Goal: Information Seeking & Learning: Check status

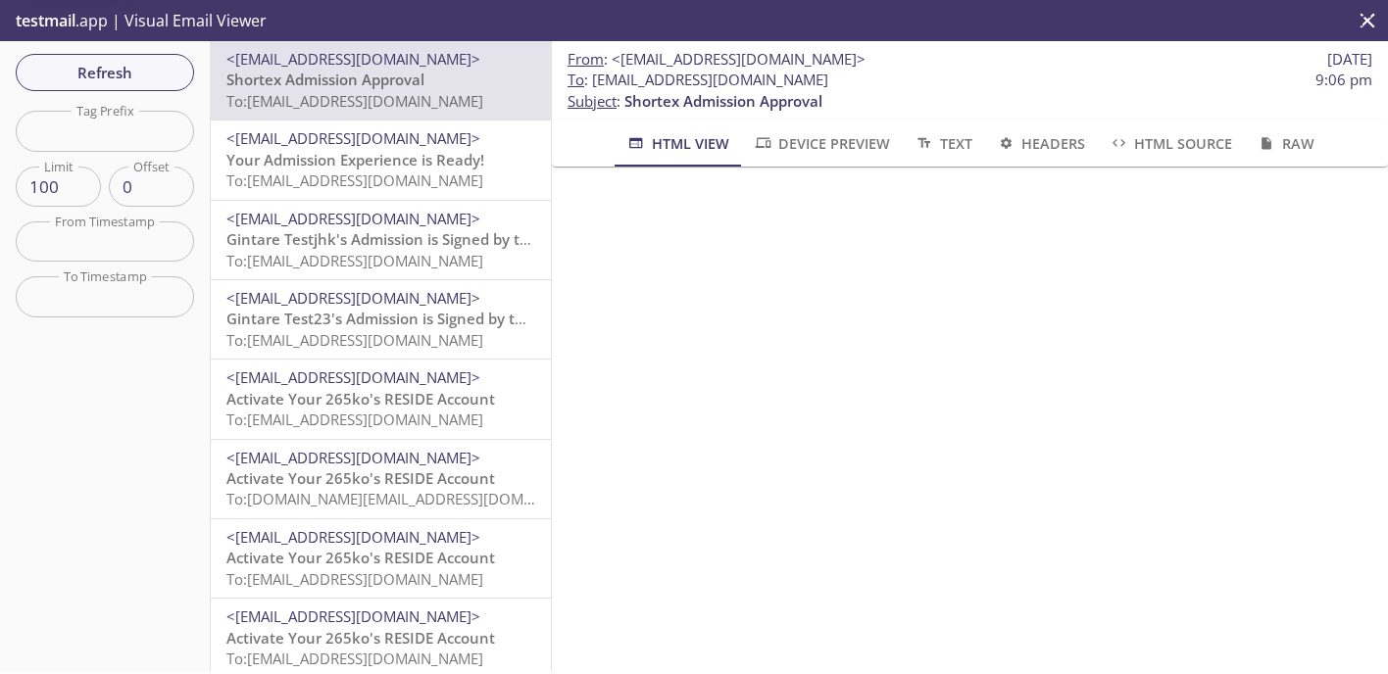
click at [355, 158] on span "Your Admission Experience is Ready!" at bounding box center [355, 160] width 258 height 20
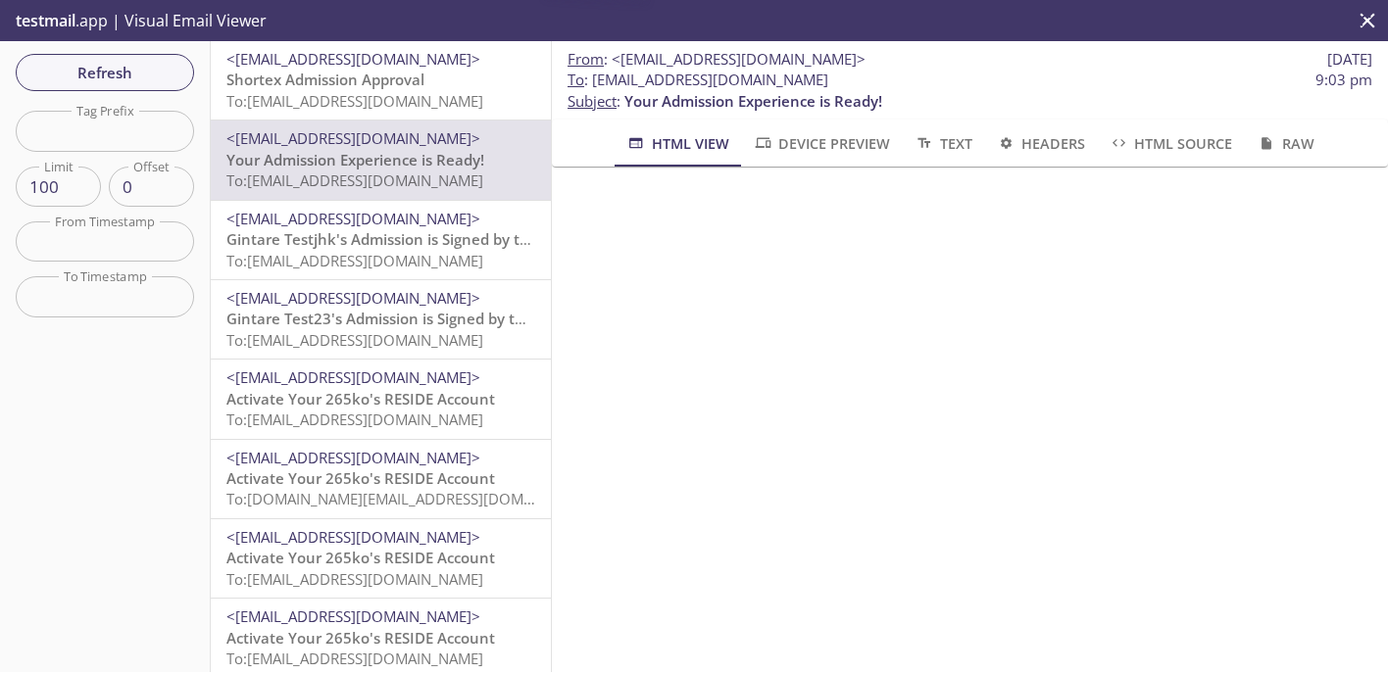
click at [355, 158] on span "Your Admission Experience is Ready!" at bounding box center [355, 160] width 258 height 20
click at [462, 256] on span "To: [EMAIL_ADDRESS][DOMAIN_NAME]" at bounding box center [354, 261] width 257 height 20
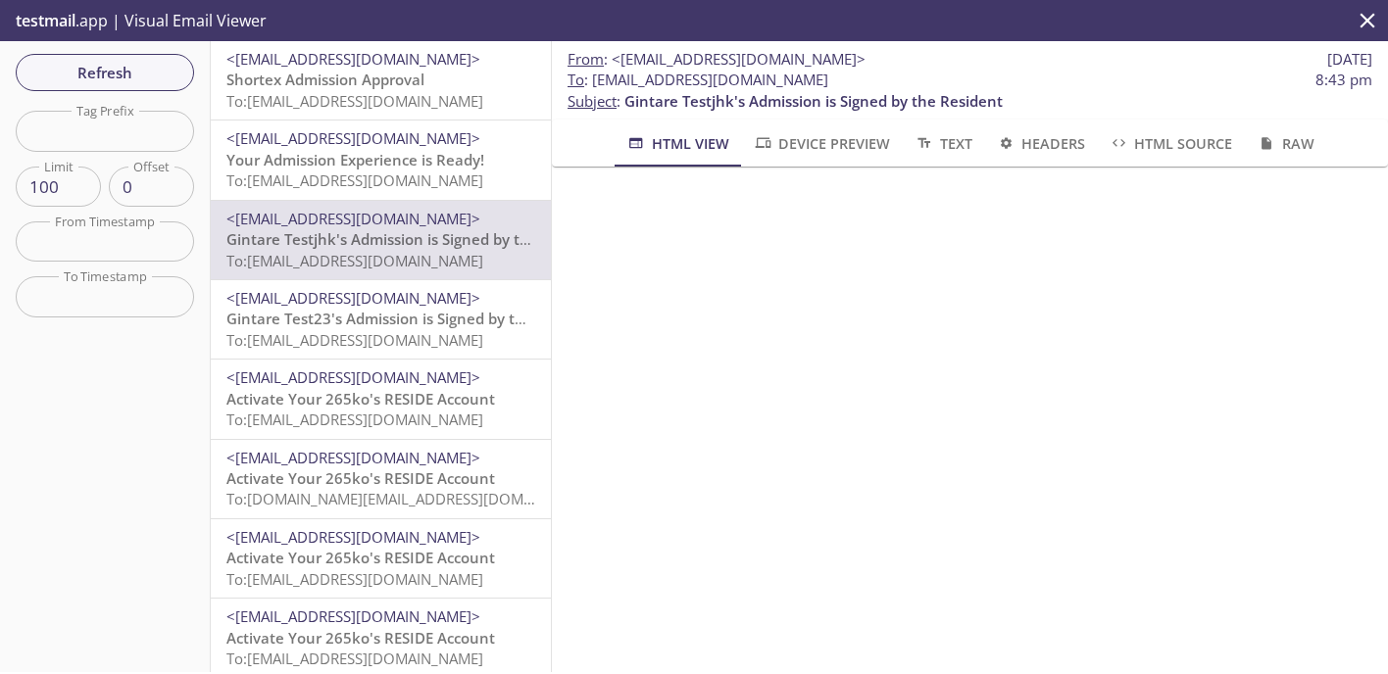
click at [510, 318] on span "Gintare Test23's Admission is Signed by the Resident" at bounding box center [412, 319] width 373 height 20
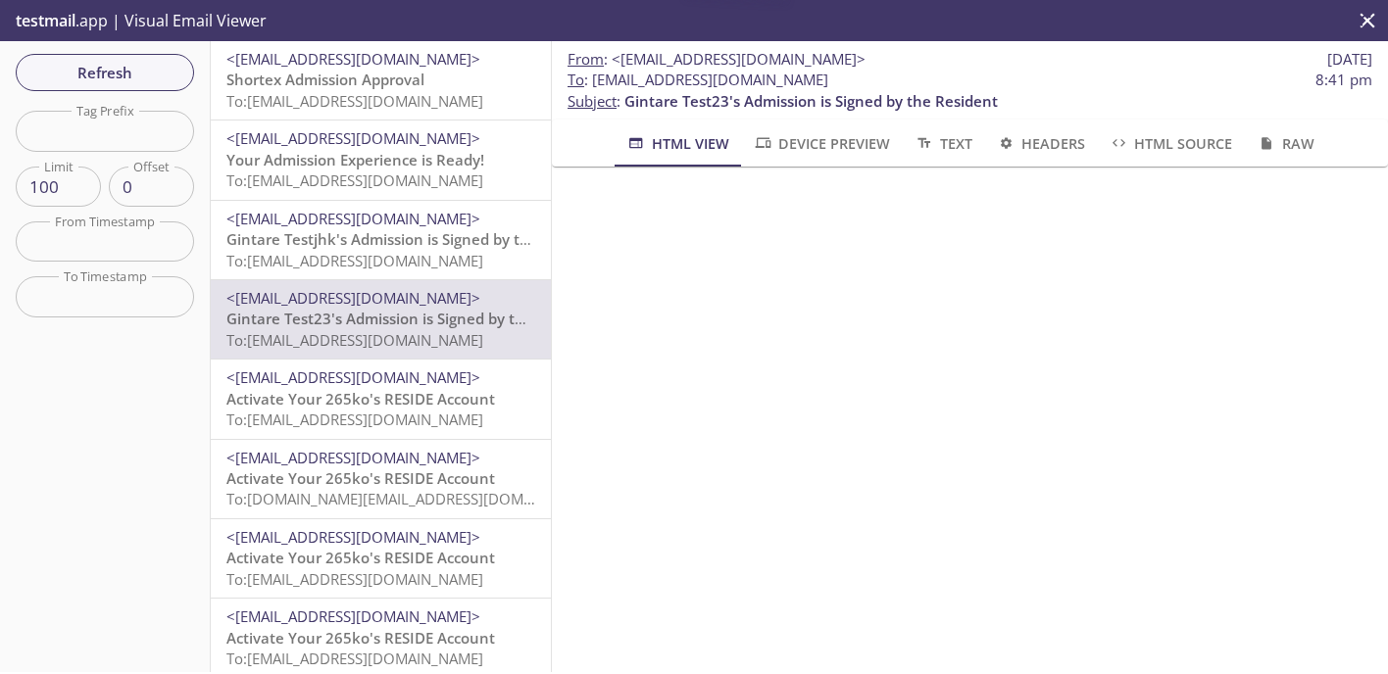
click at [450, 409] on span "Activate Your 265ko's RESIDE Account" at bounding box center [360, 399] width 269 height 20
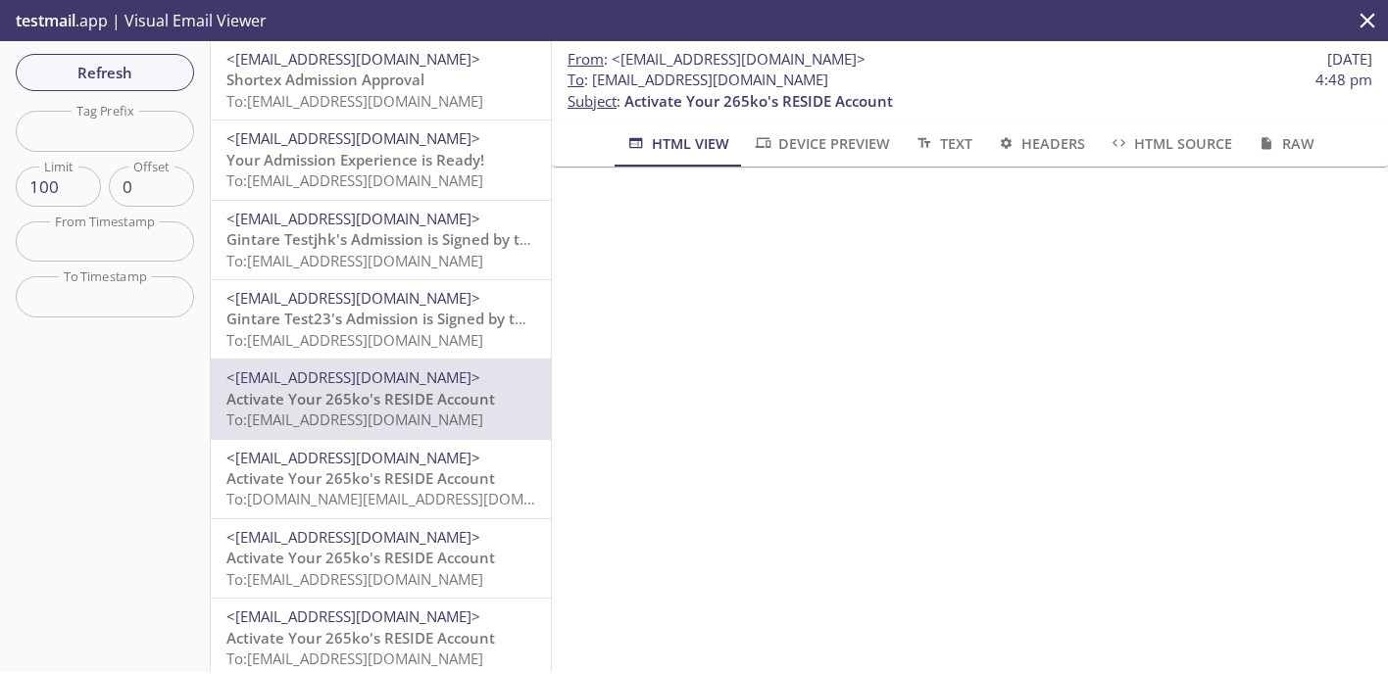
click at [376, 477] on span "Activate Your 265ko's RESIDE Account" at bounding box center [360, 479] width 269 height 20
